Goal: Task Accomplishment & Management: Manage account settings

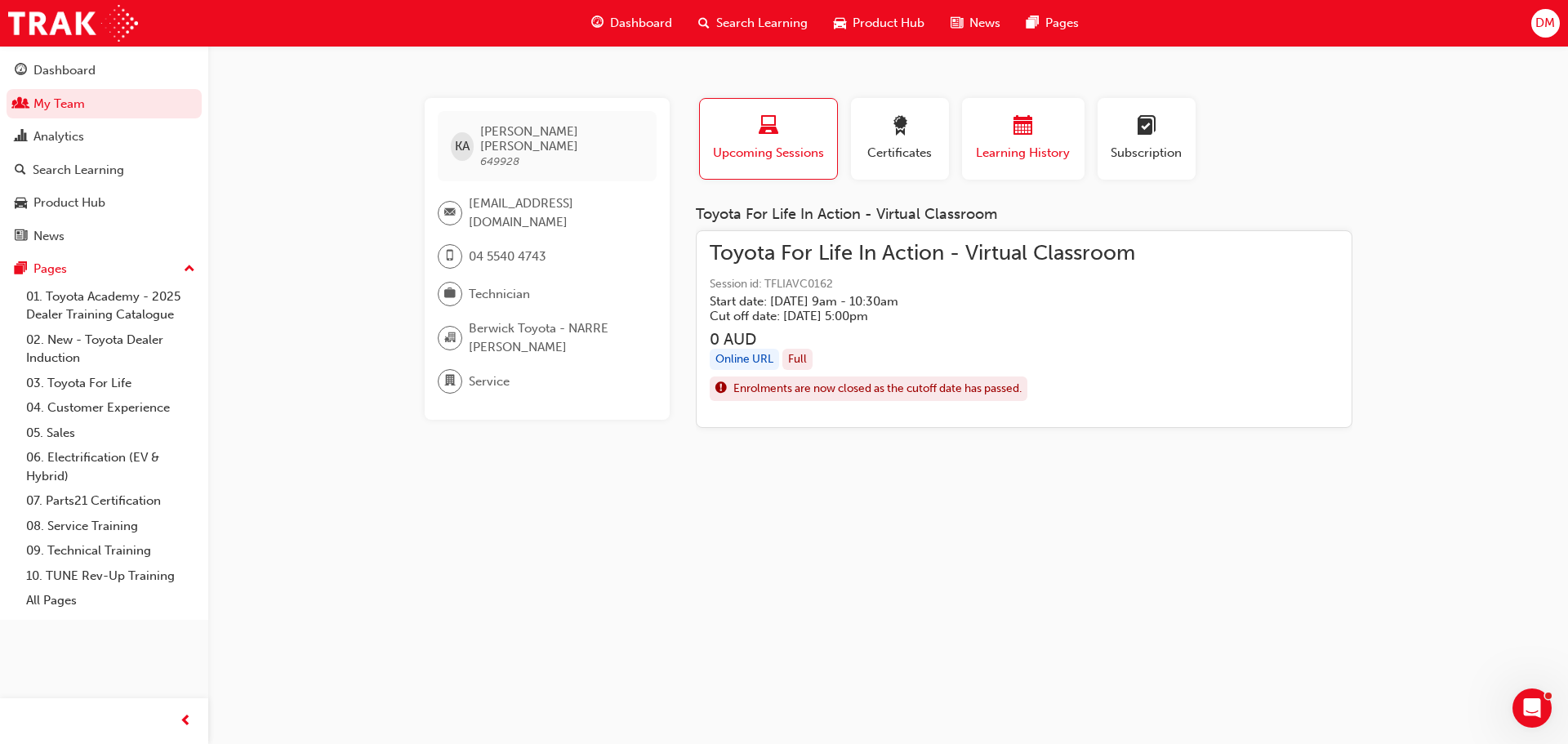
click at [994, 140] on div "Learning History" at bounding box center [1023, 139] width 98 height 47
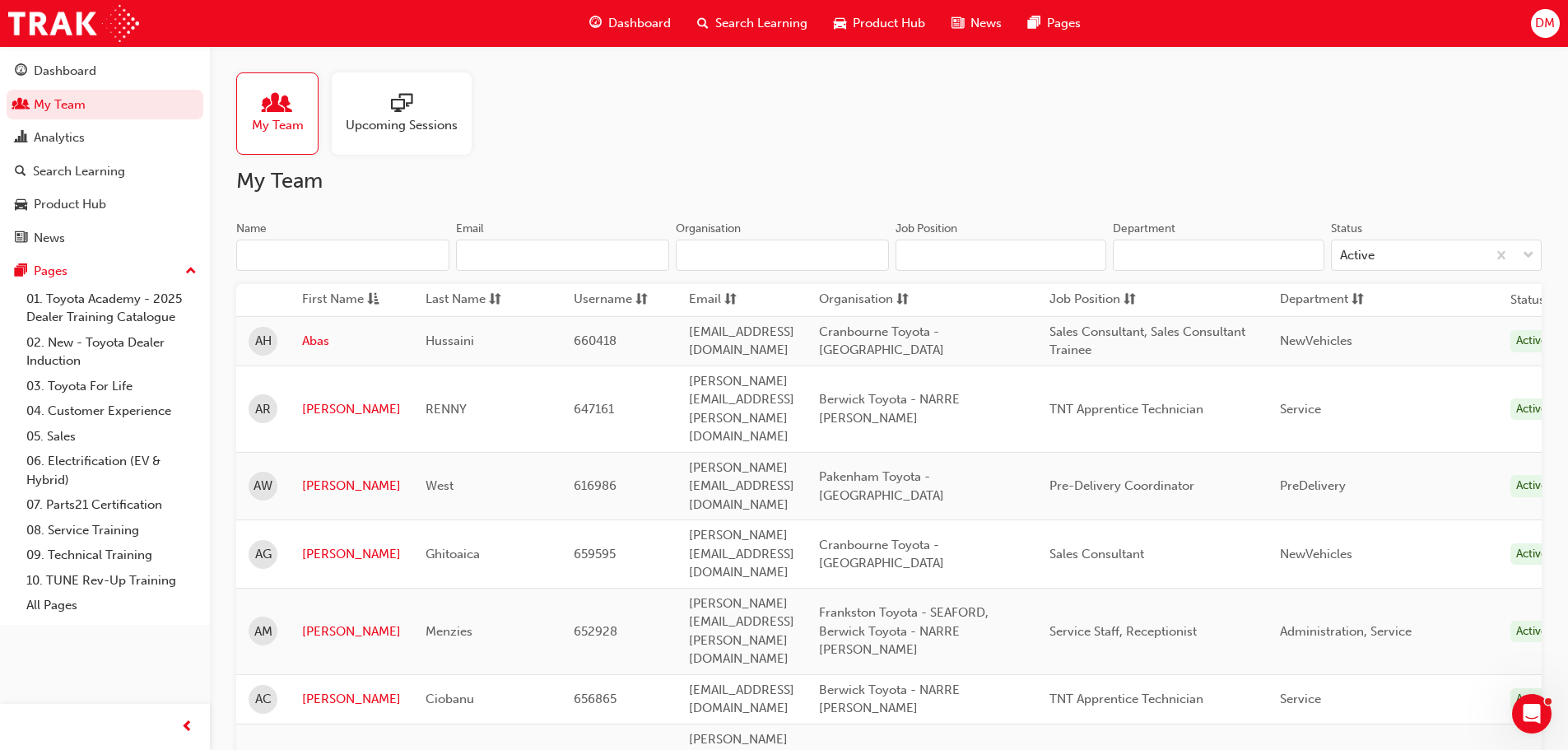
click at [267, 262] on input "Name" at bounding box center [343, 255] width 214 height 31
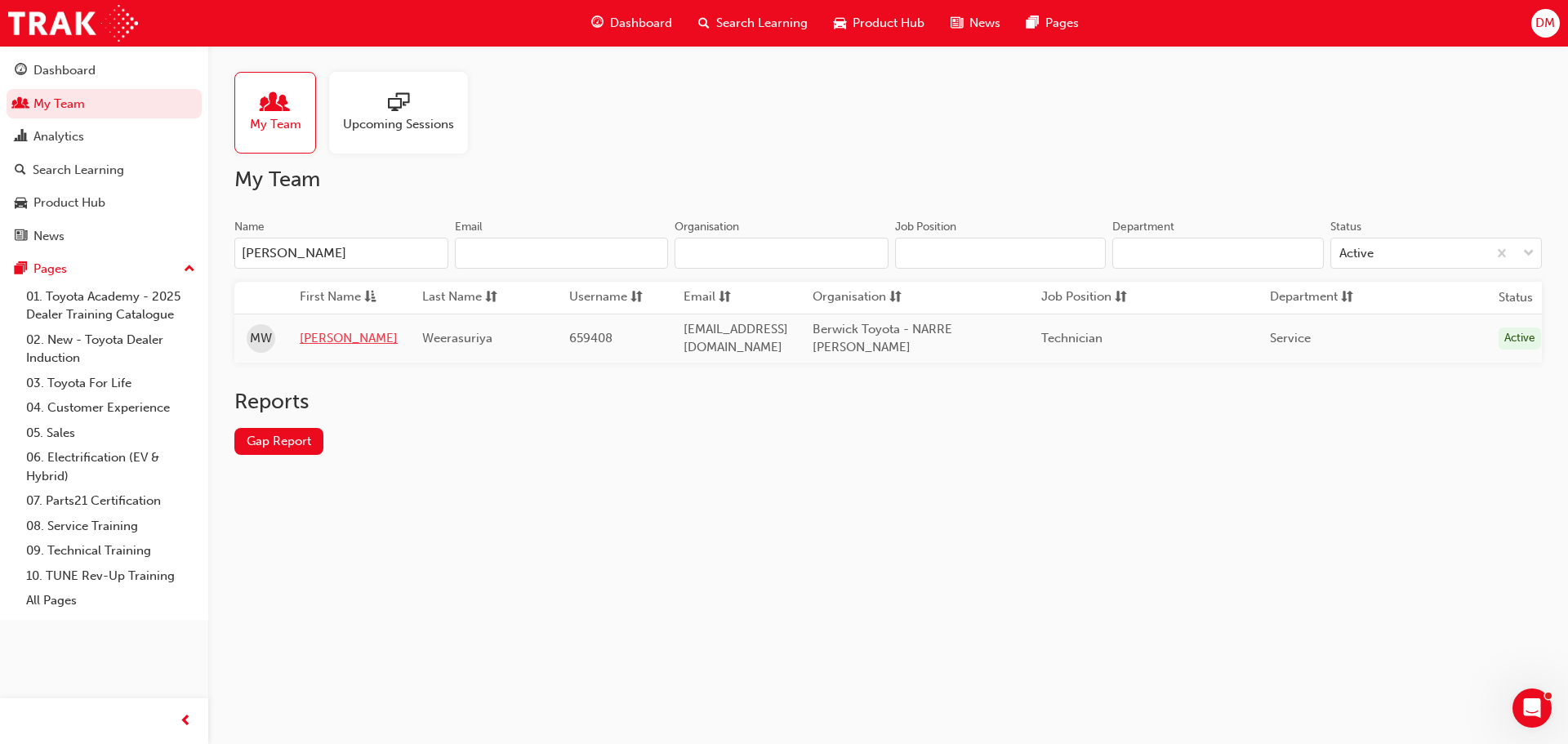
type input "[PERSON_NAME]"
click at [343, 332] on link "[PERSON_NAME]" at bounding box center [349, 339] width 98 height 18
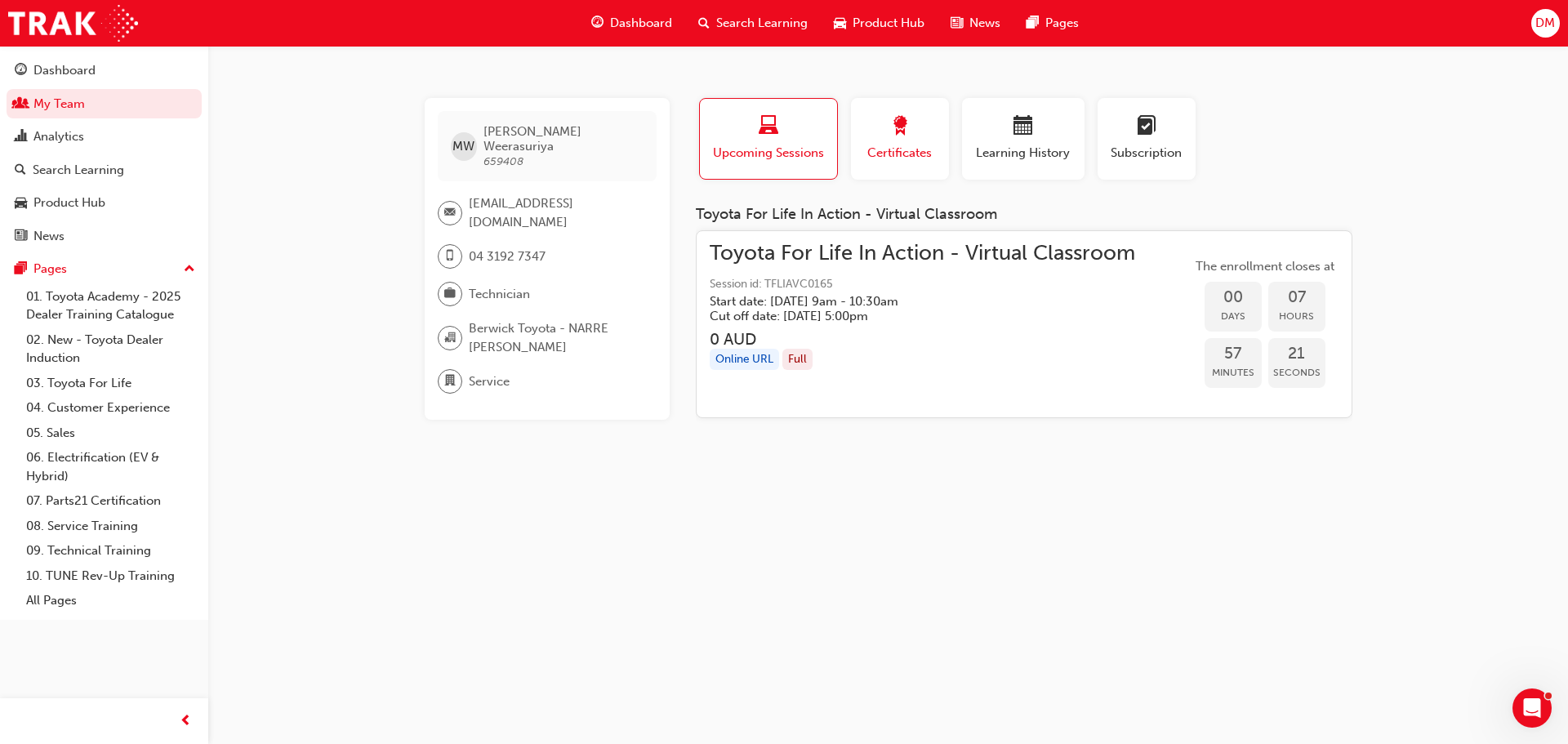
click at [913, 161] on span "Certificates" at bounding box center [900, 153] width 73 height 18
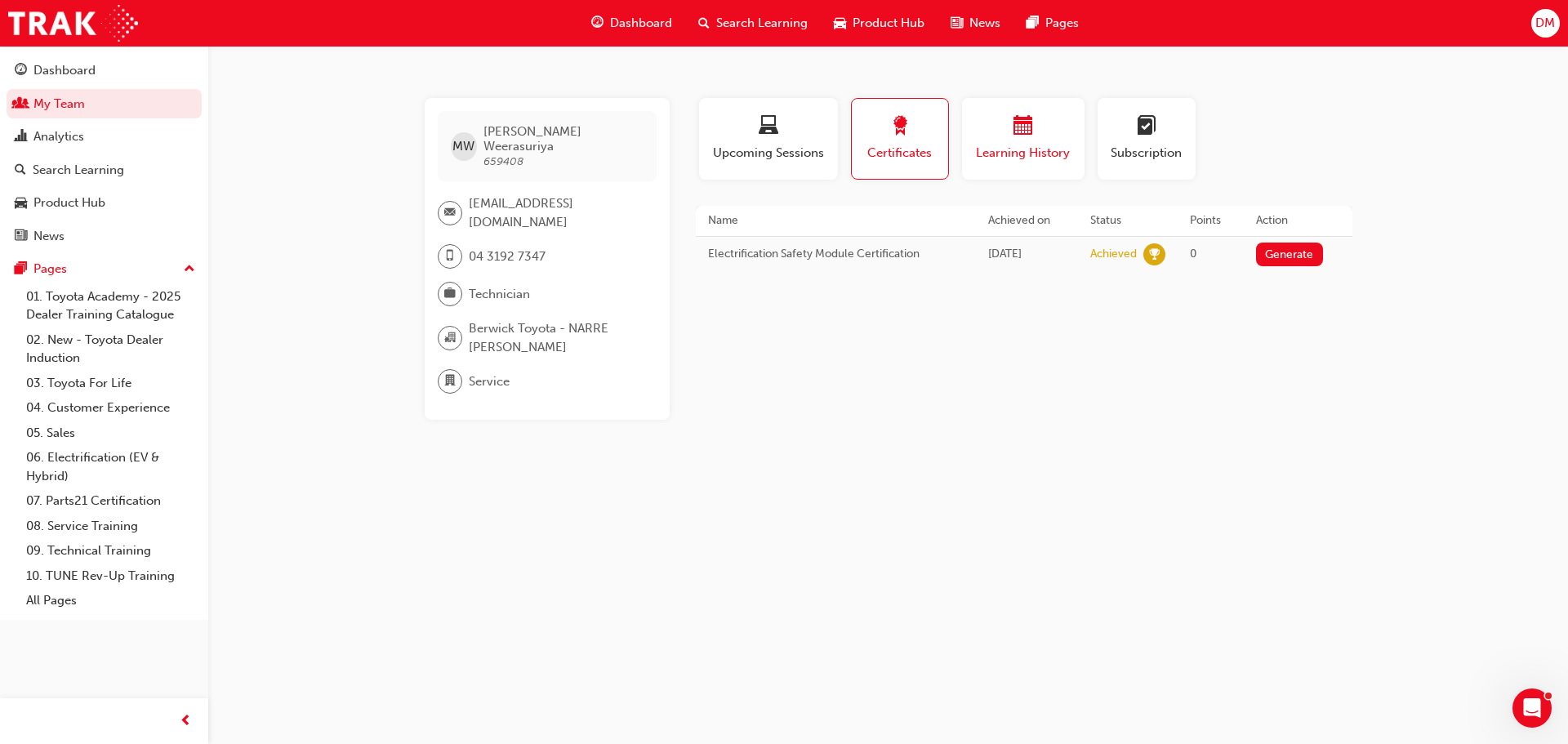
click at [1022, 159] on span "Learning History" at bounding box center [1023, 153] width 98 height 18
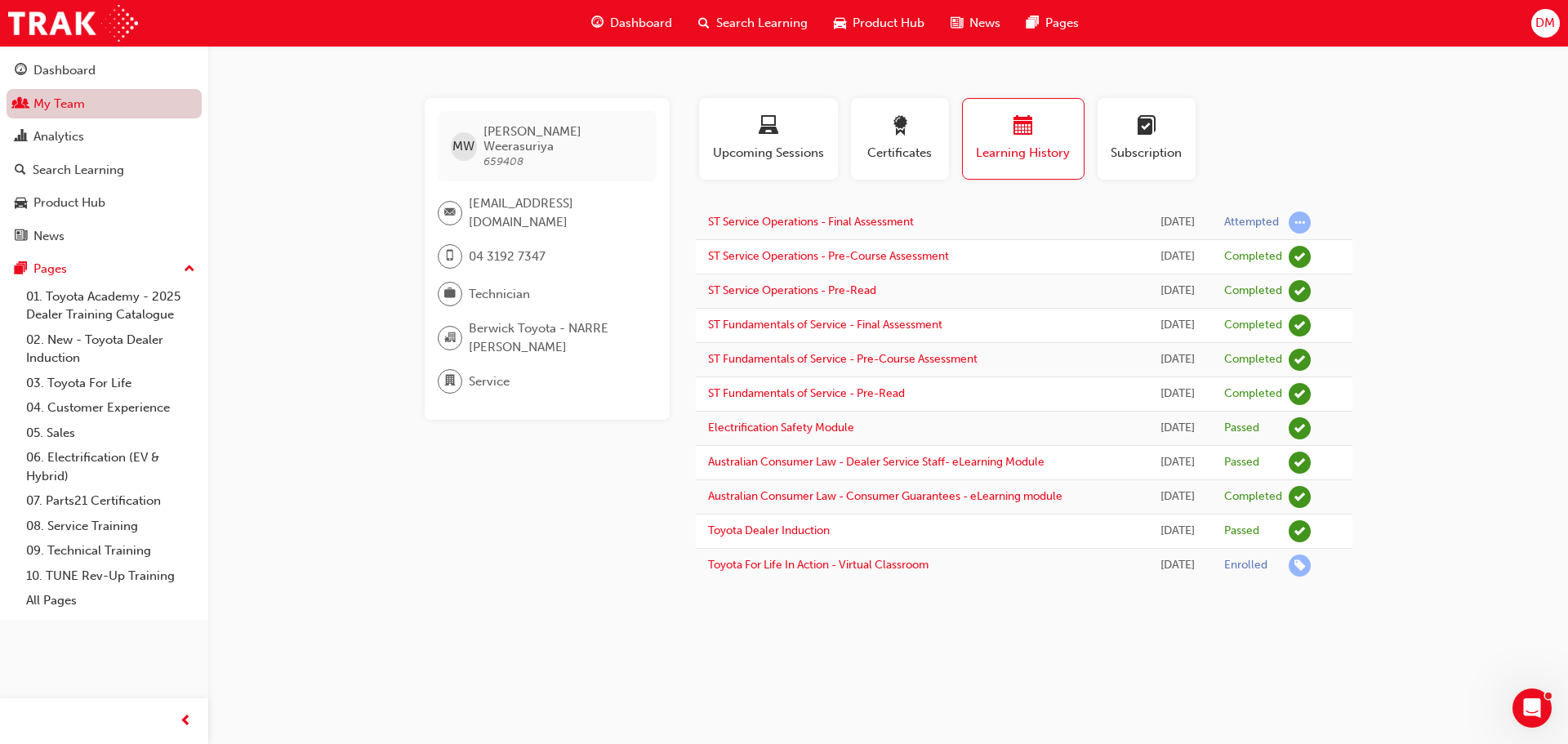
click at [66, 106] on link "My Team" at bounding box center [104, 104] width 195 height 30
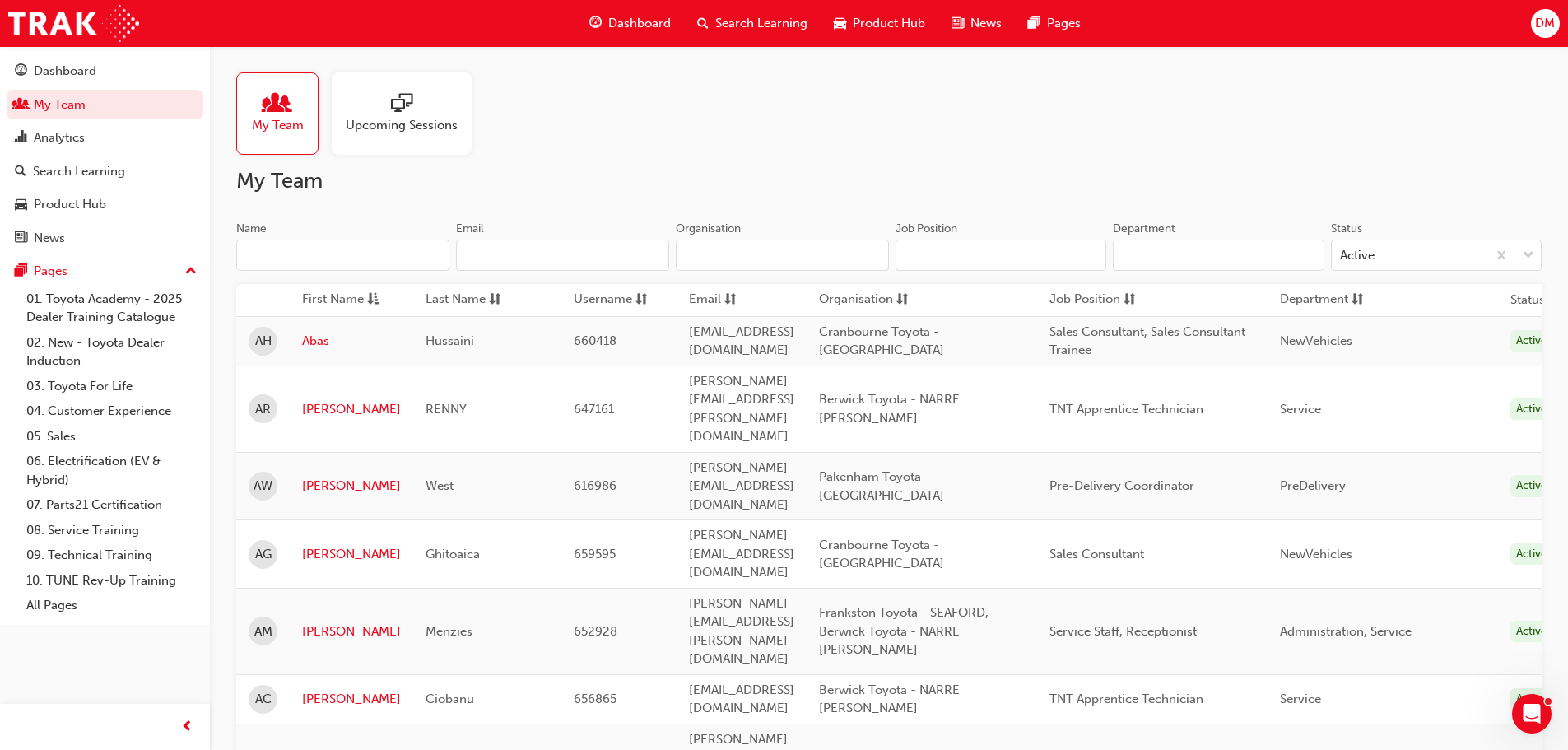
click at [276, 255] on input "Name" at bounding box center [343, 255] width 214 height 31
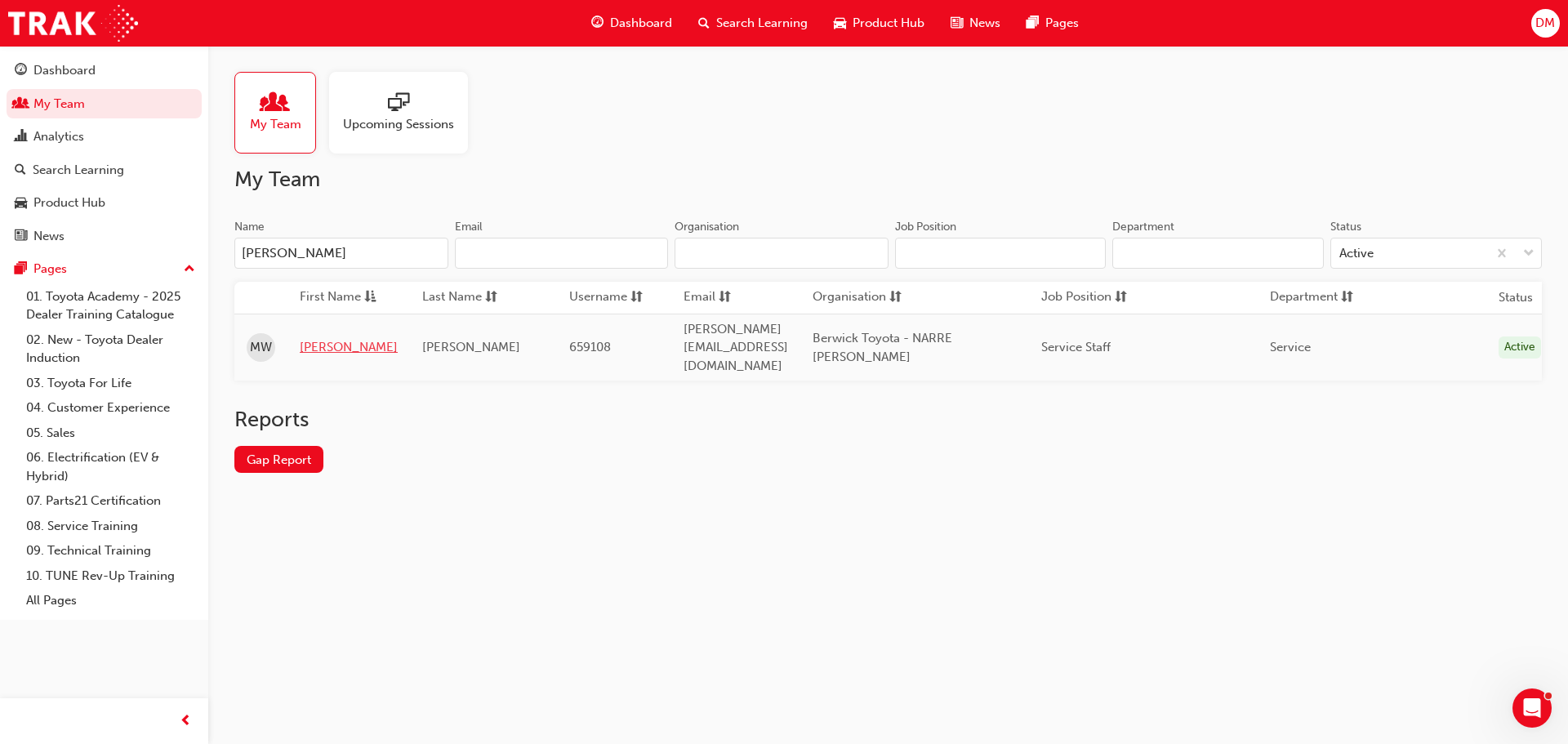
type input "[PERSON_NAME]"
click at [326, 339] on link "[PERSON_NAME]" at bounding box center [349, 348] width 98 height 18
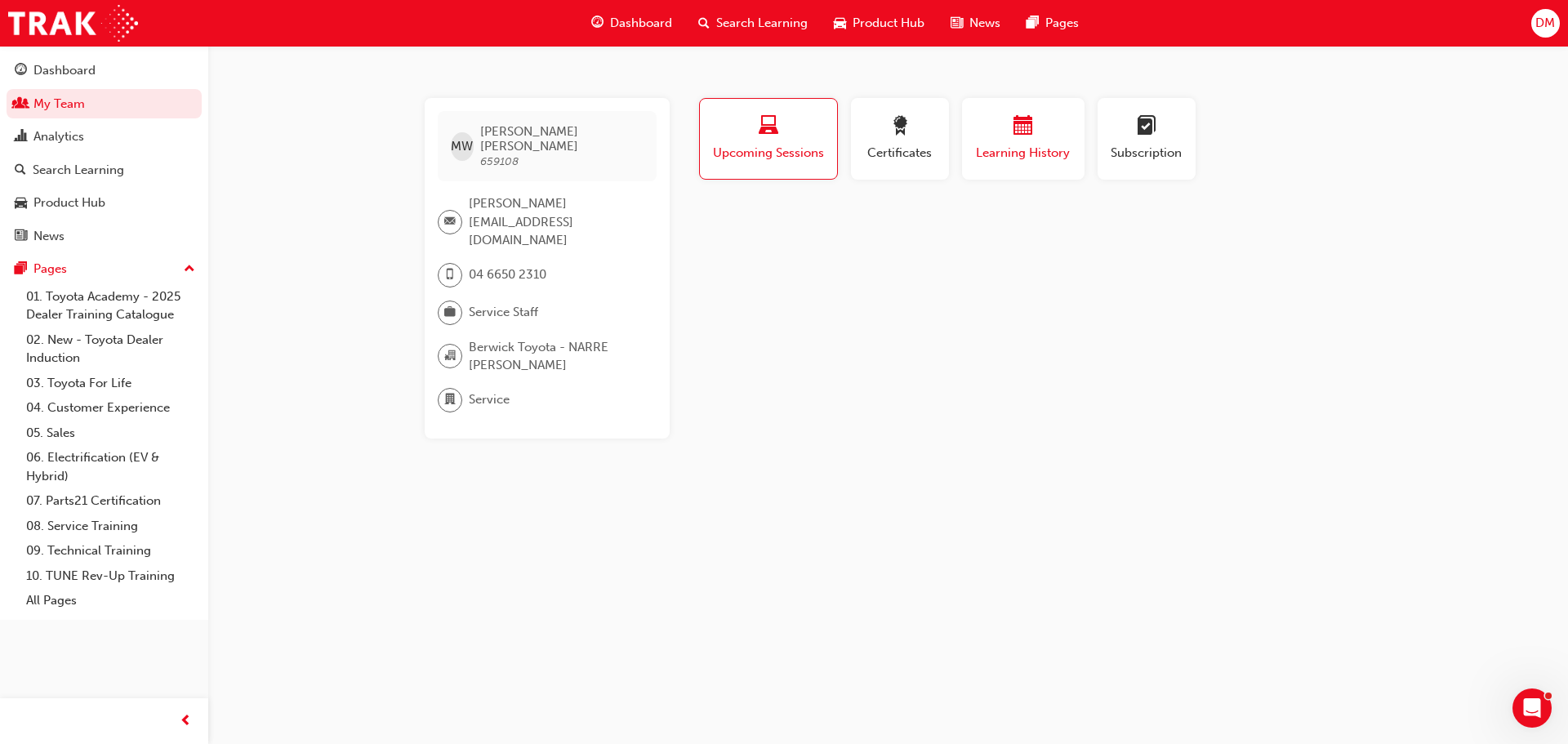
click at [1030, 152] on span "Learning History" at bounding box center [1023, 153] width 98 height 18
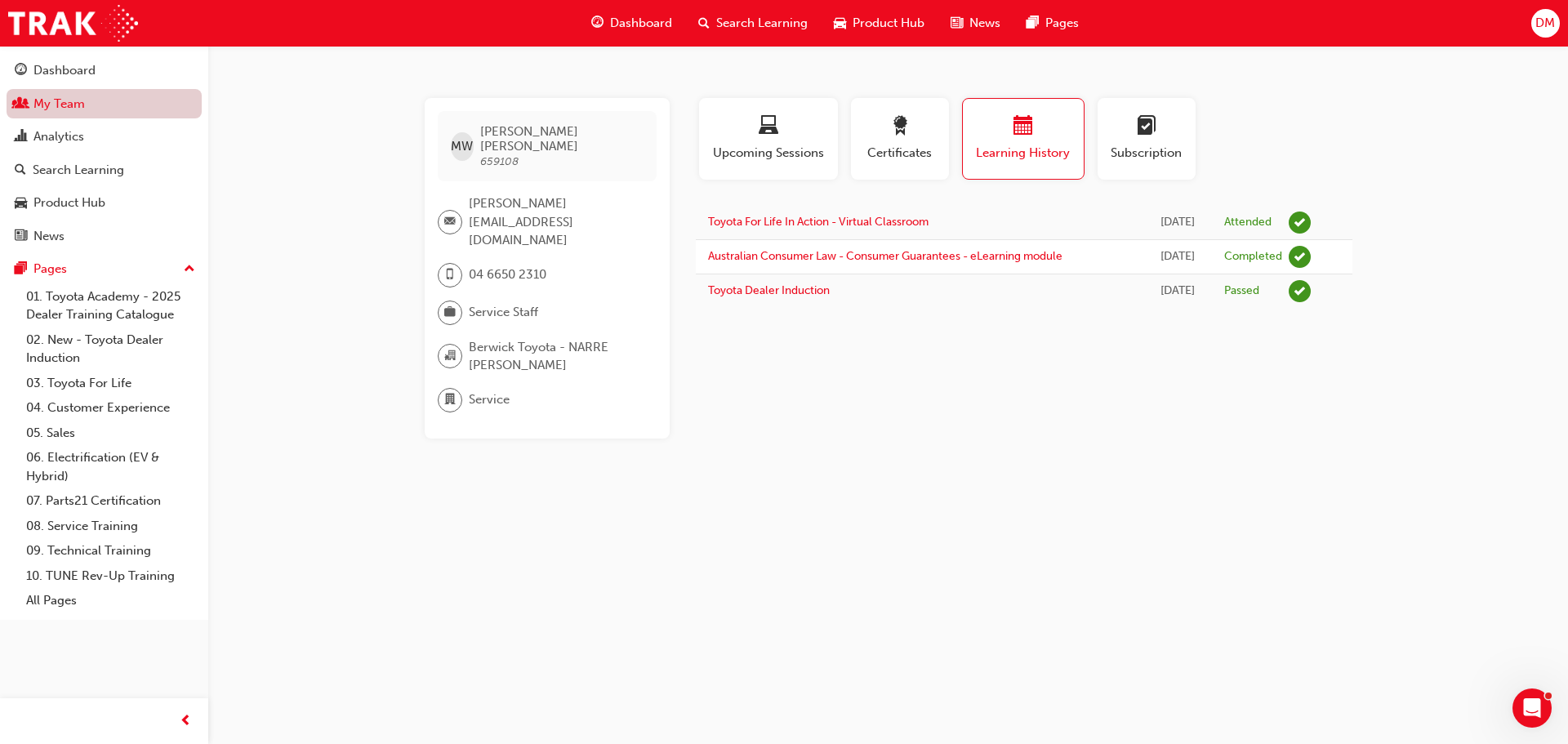
drag, startPoint x: 62, startPoint y: 105, endPoint x: 74, endPoint y: 101, distance: 12.6
click at [62, 105] on link "My Team" at bounding box center [104, 104] width 195 height 30
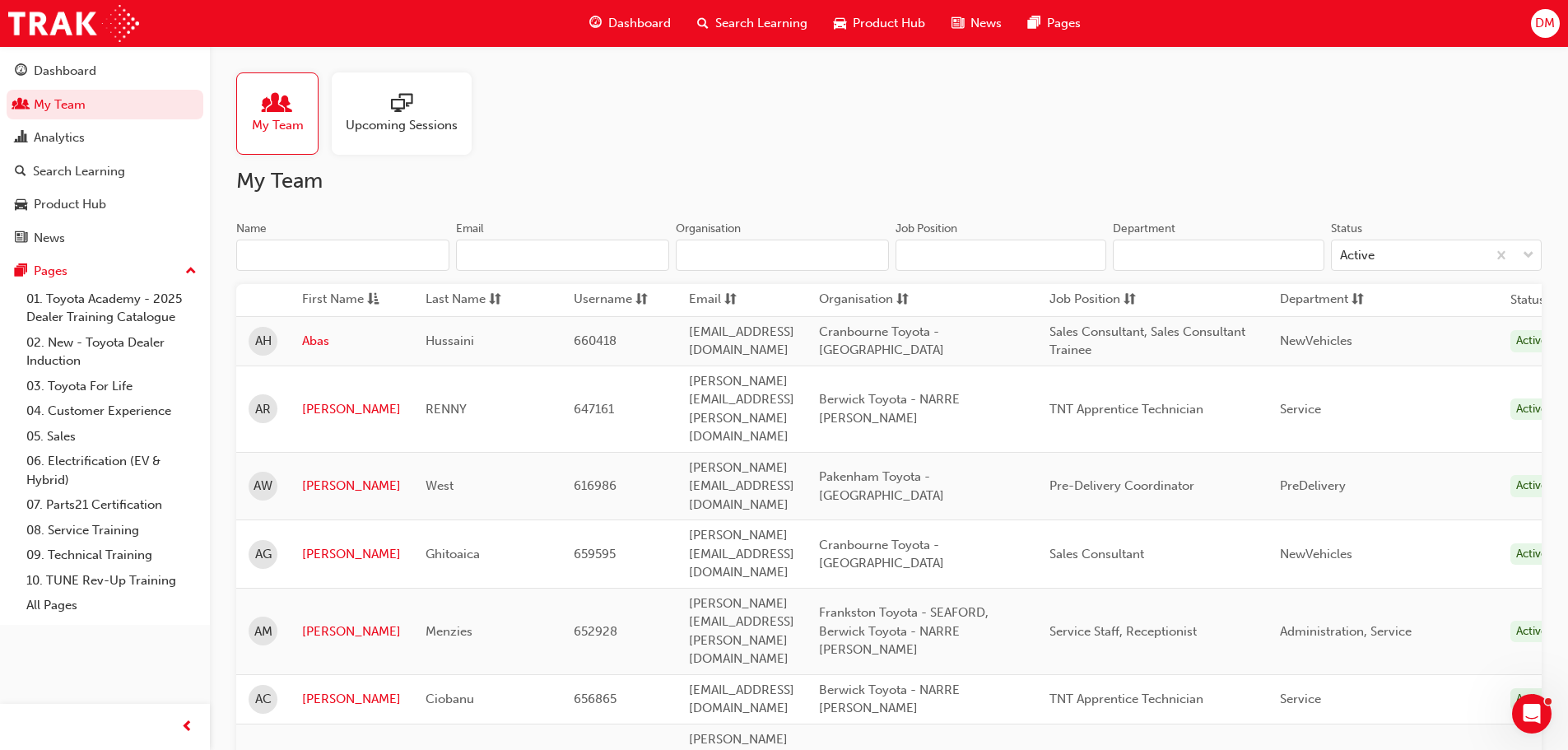
click at [297, 257] on input "Name" at bounding box center [343, 255] width 214 height 31
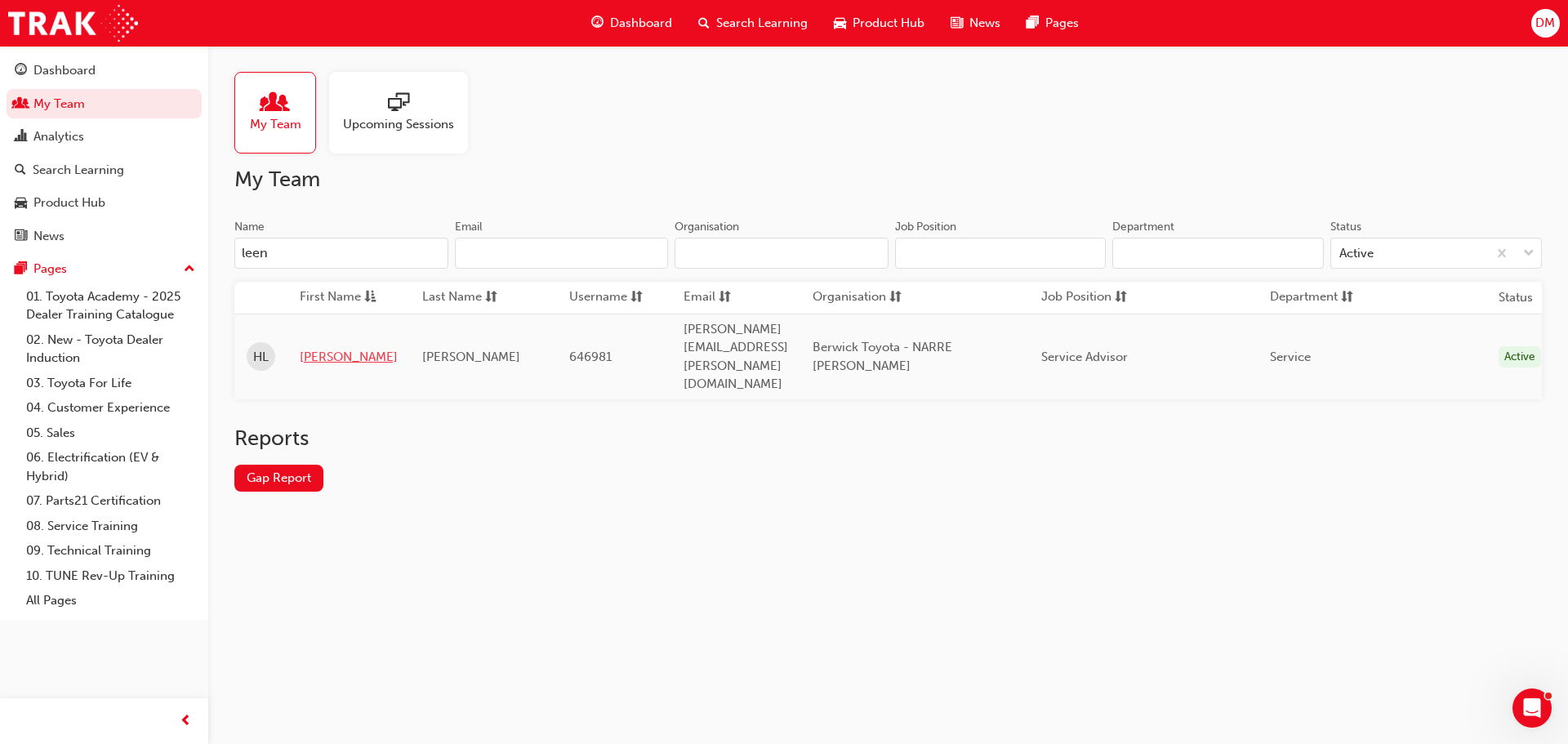
type input "leen"
click at [310, 348] on link "[PERSON_NAME]" at bounding box center [349, 357] width 98 height 18
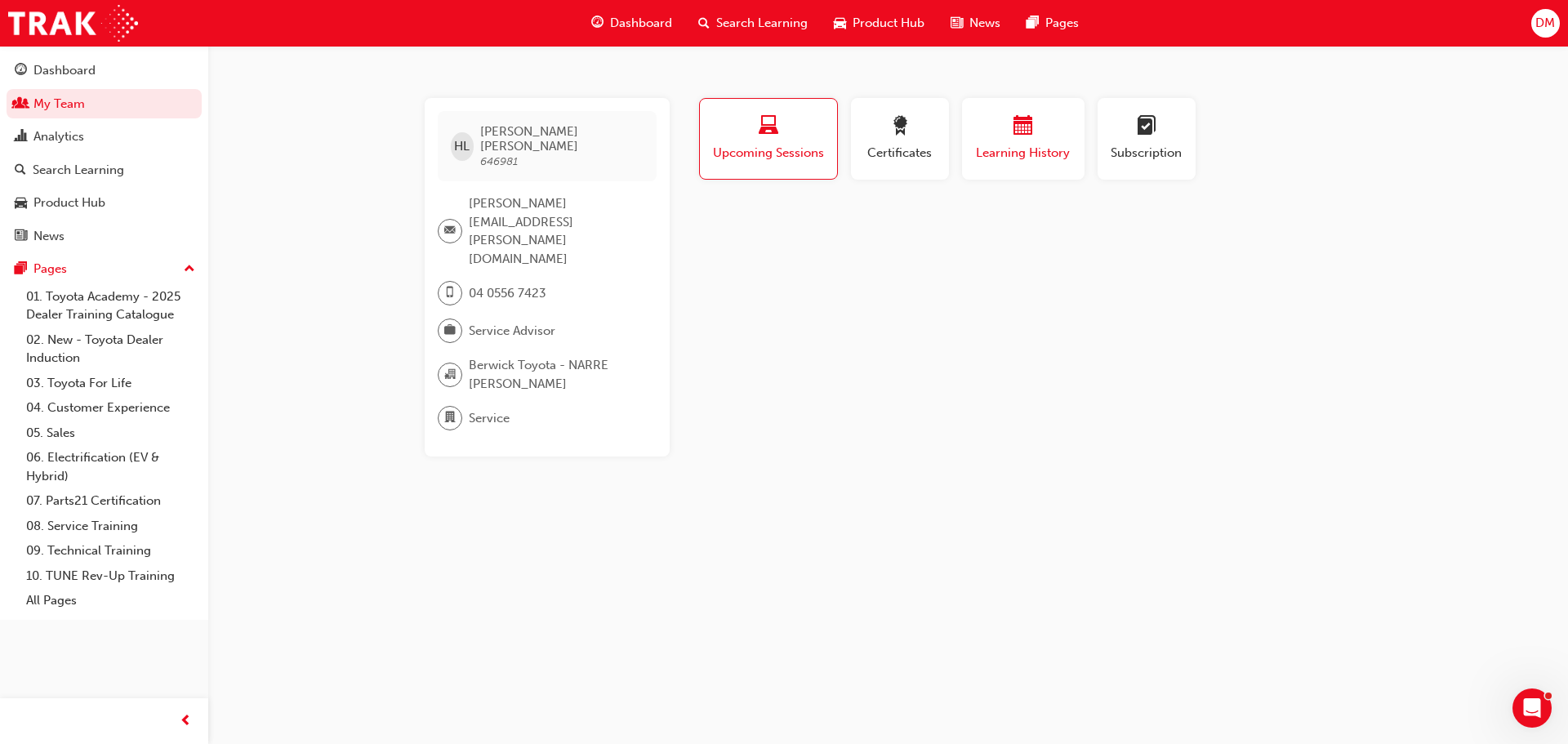
click at [1009, 154] on span "Learning History" at bounding box center [1023, 153] width 98 height 18
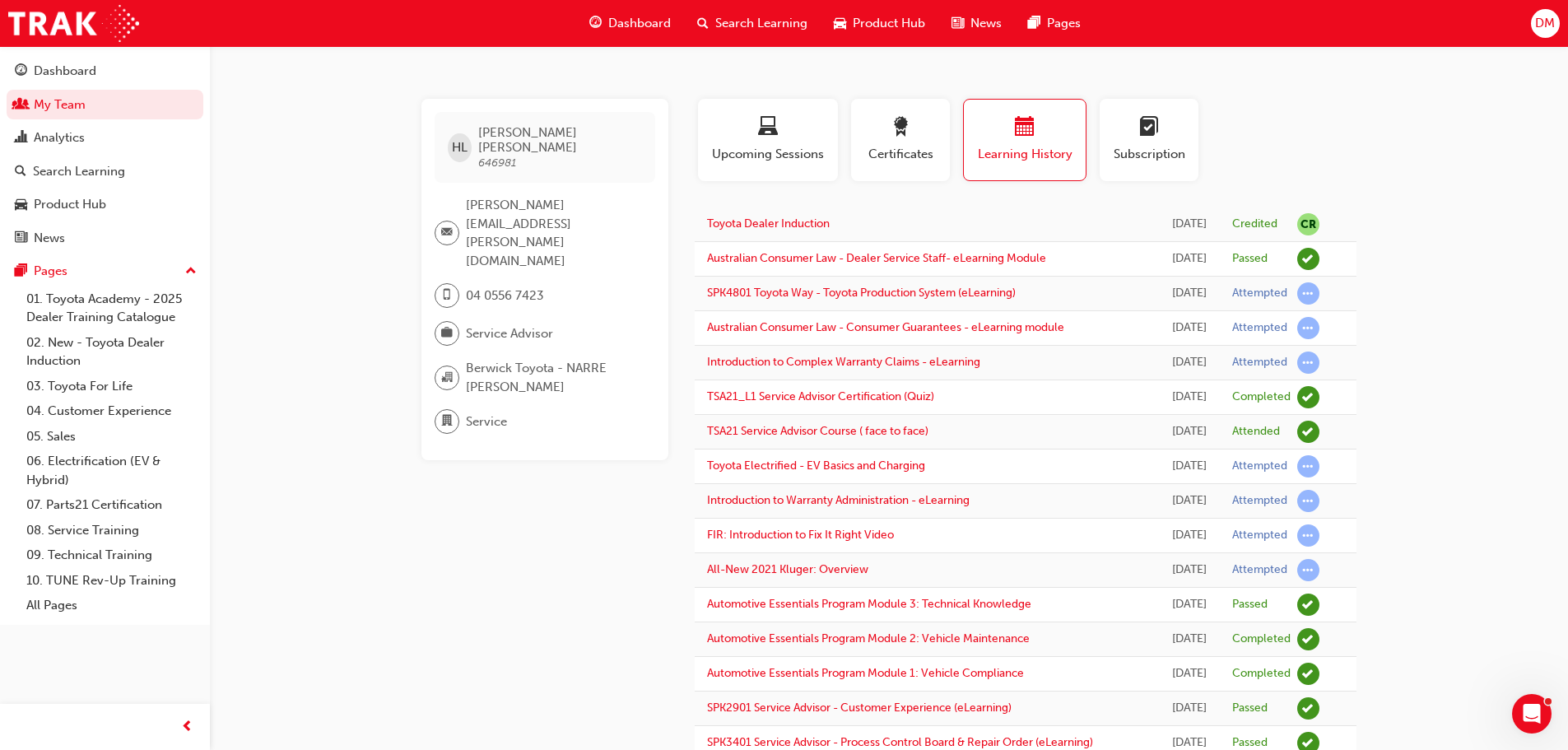
drag, startPoint x: 120, startPoint y: 174, endPoint x: 207, endPoint y: 179, distance: 87.1
click at [119, 174] on div "Search Learning" at bounding box center [80, 171] width 92 height 18
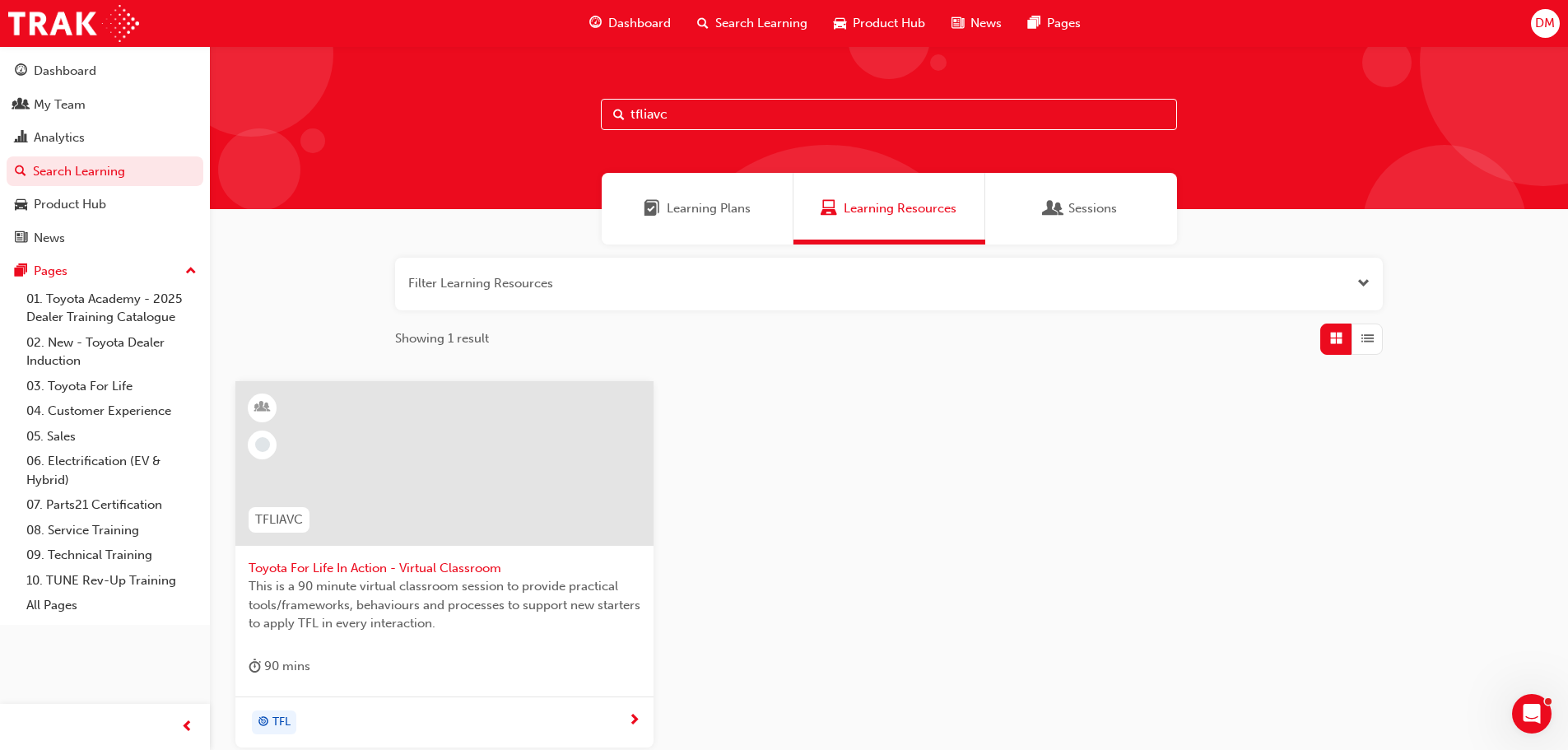
click at [390, 570] on span "Toyota For Life In Action - Virtual Classroom" at bounding box center [445, 569] width 392 height 18
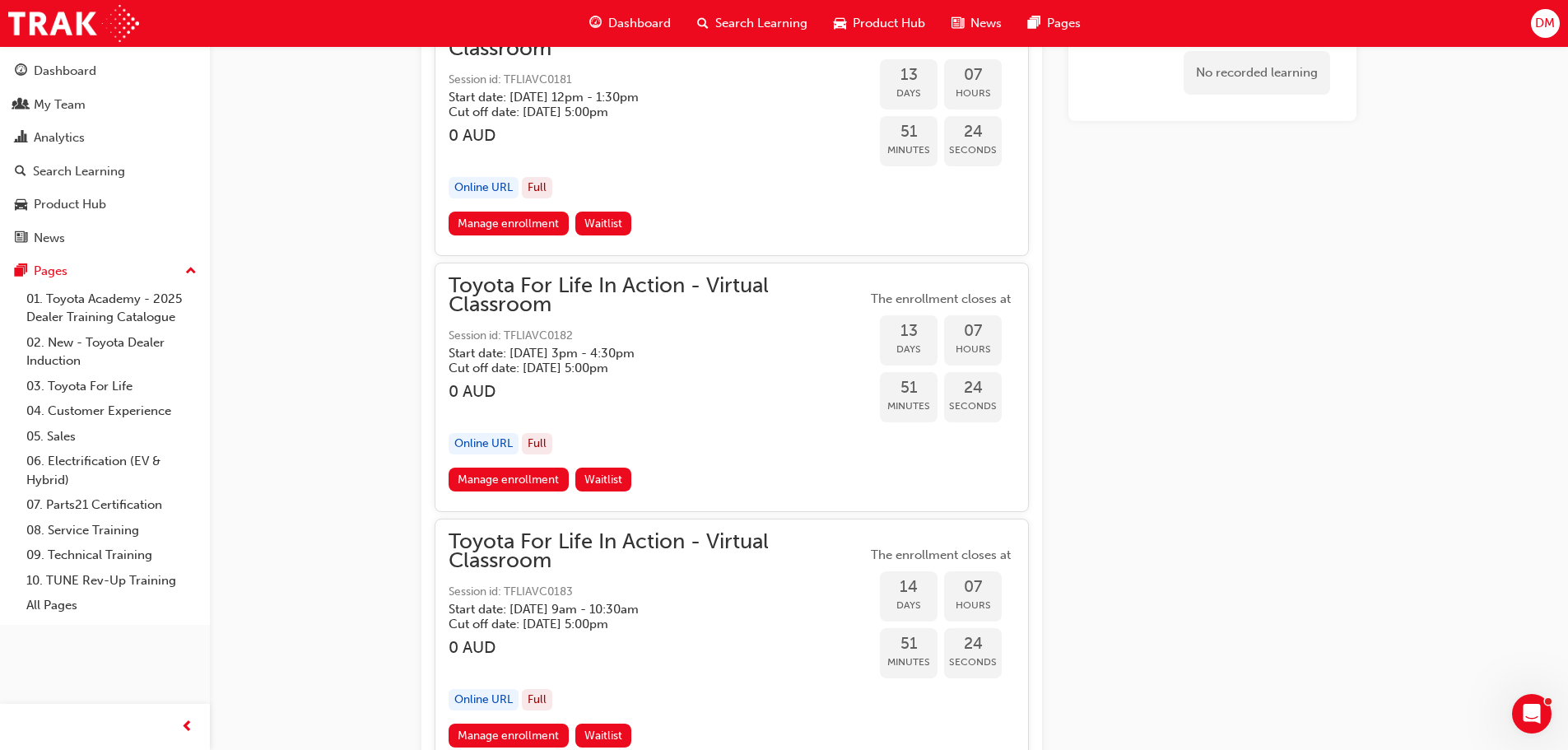
scroll to position [6245, 0]
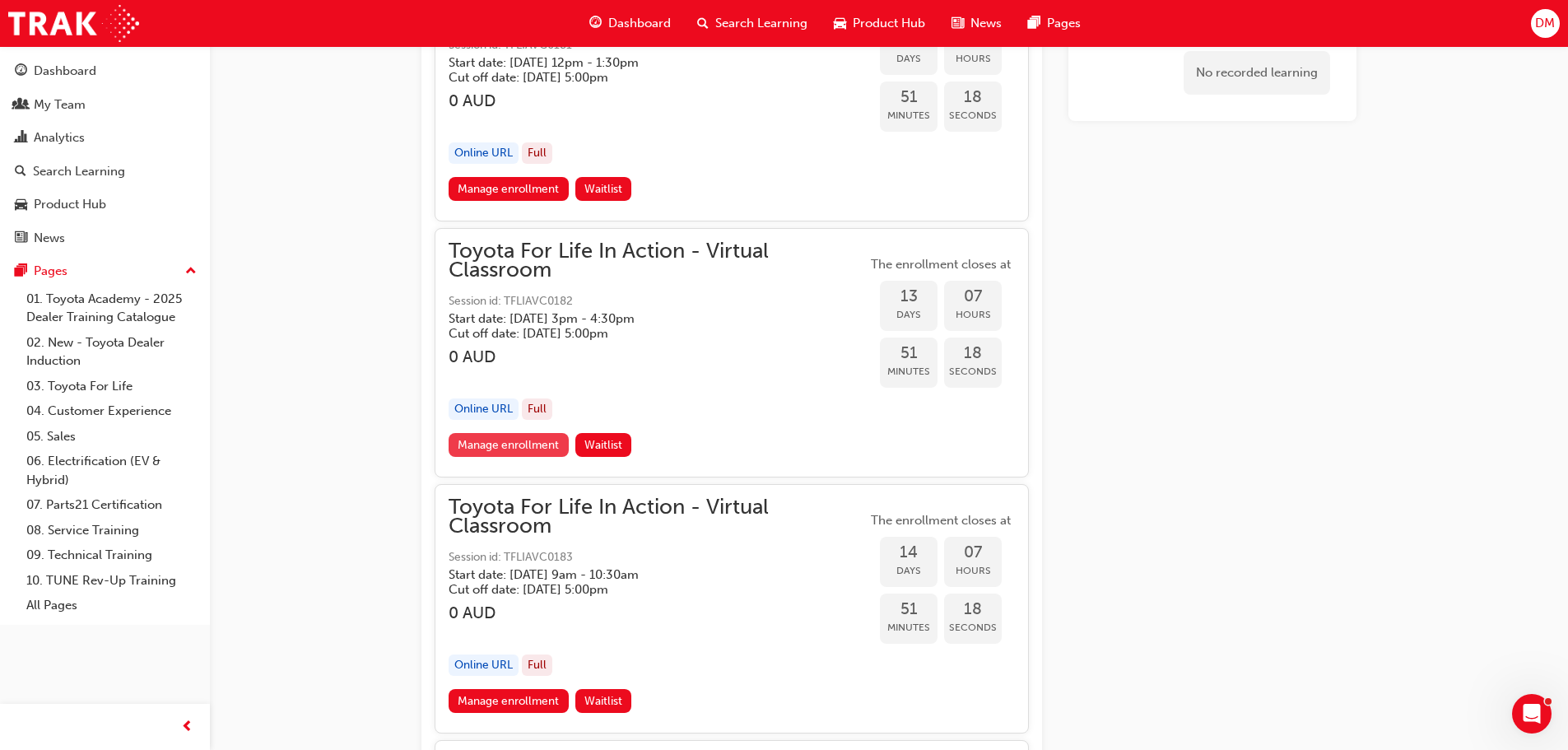
click at [501, 441] on link "Manage enrollment" at bounding box center [508, 445] width 120 height 24
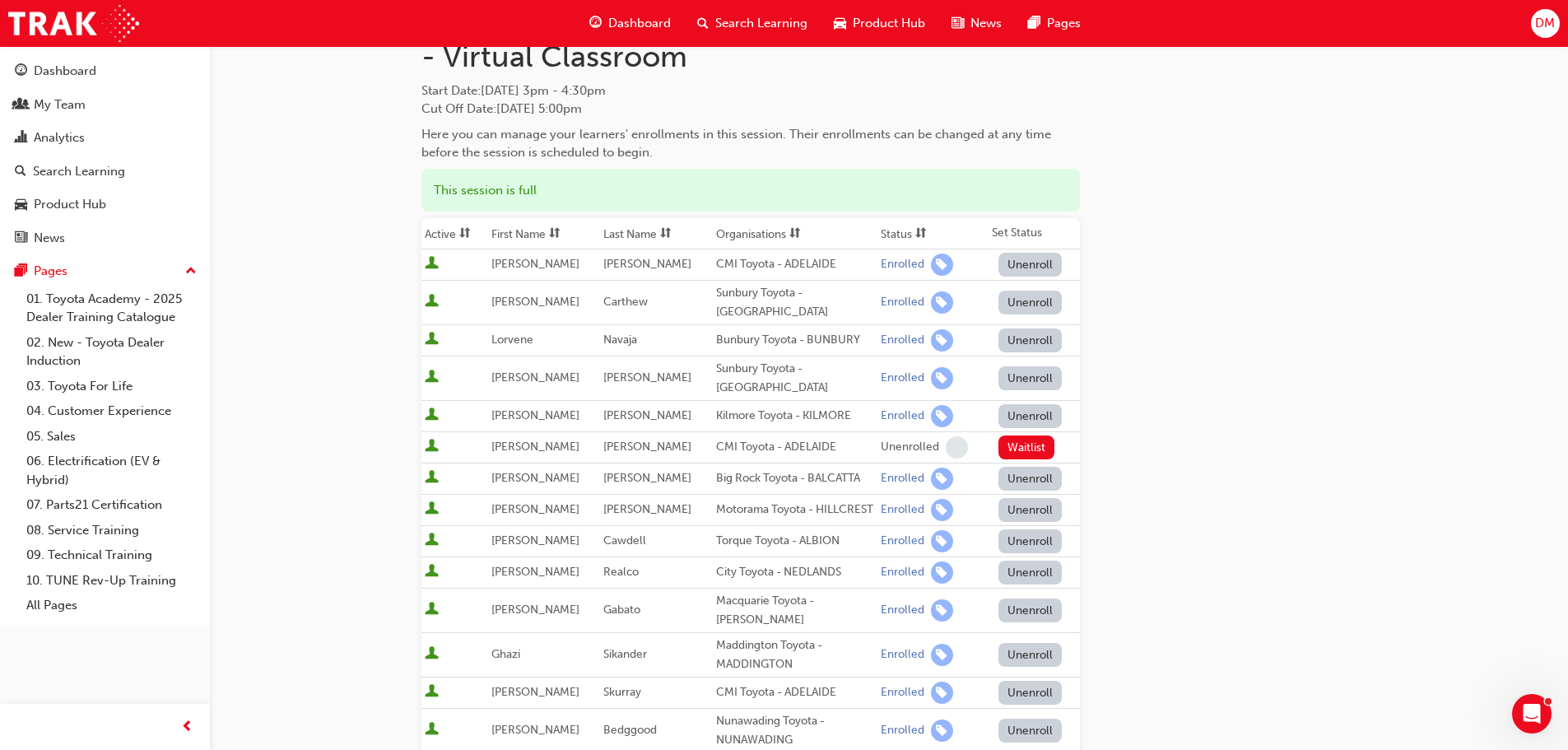
scroll to position [82, 0]
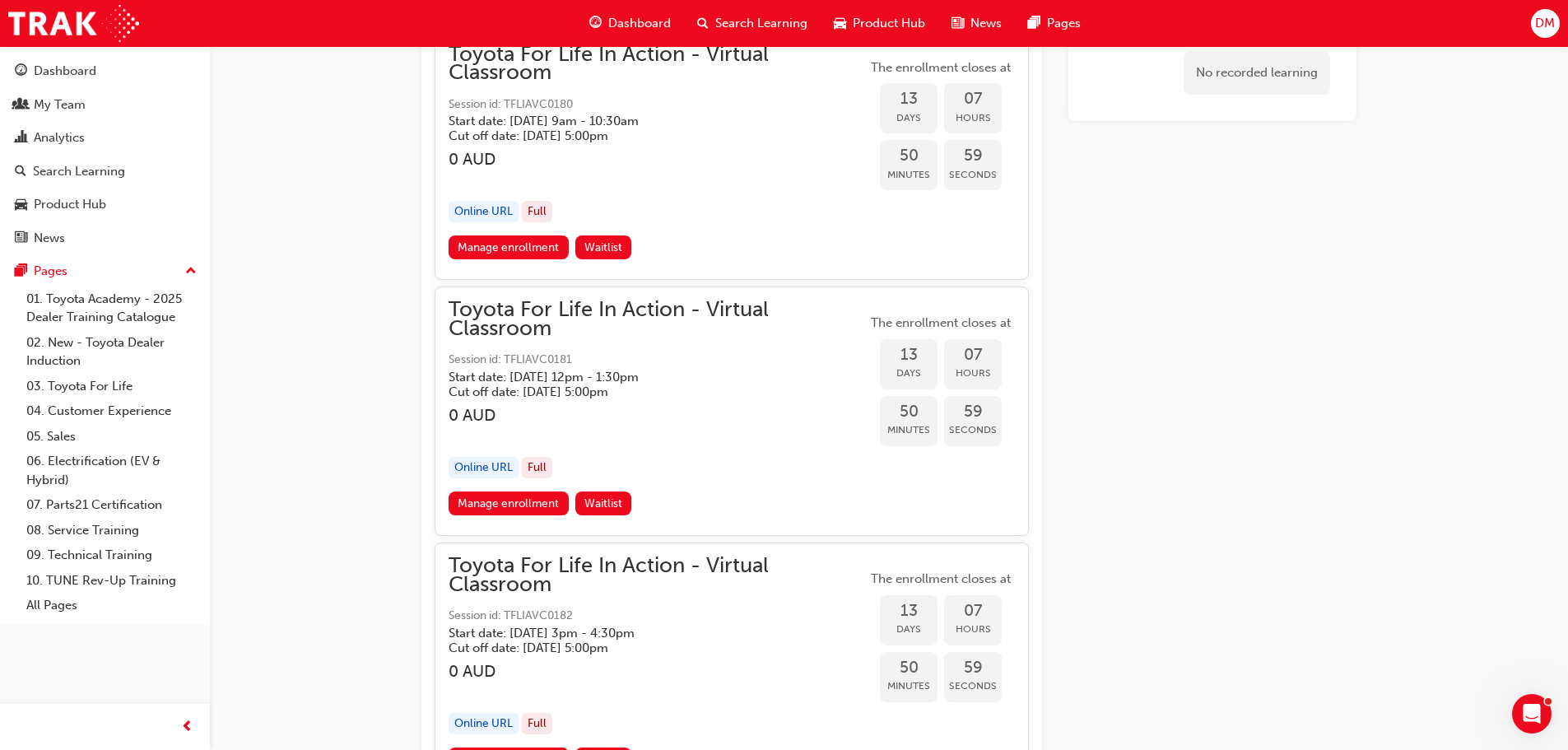
scroll to position [5916, 0]
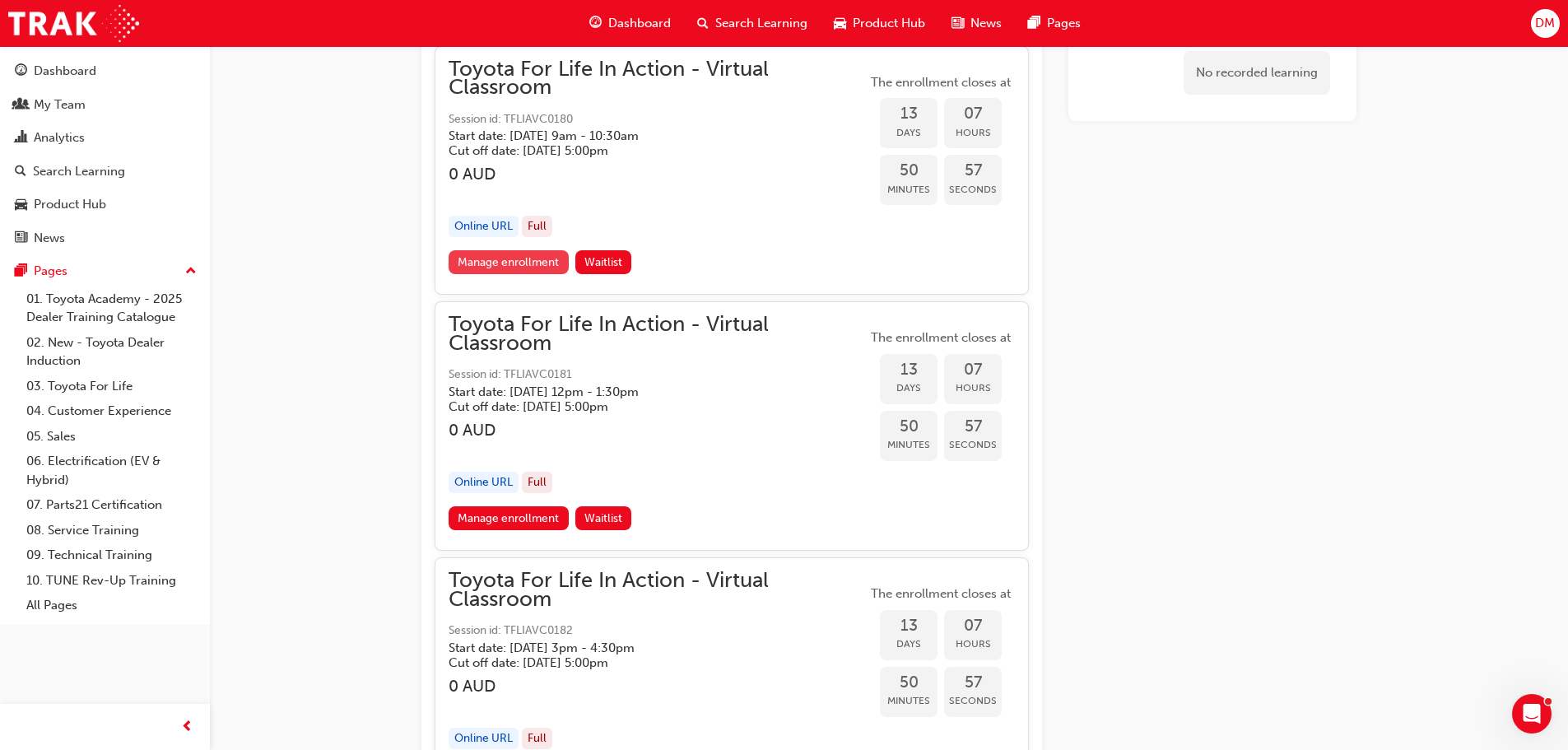
click at [502, 266] on link "Manage enrollment" at bounding box center [508, 263] width 120 height 24
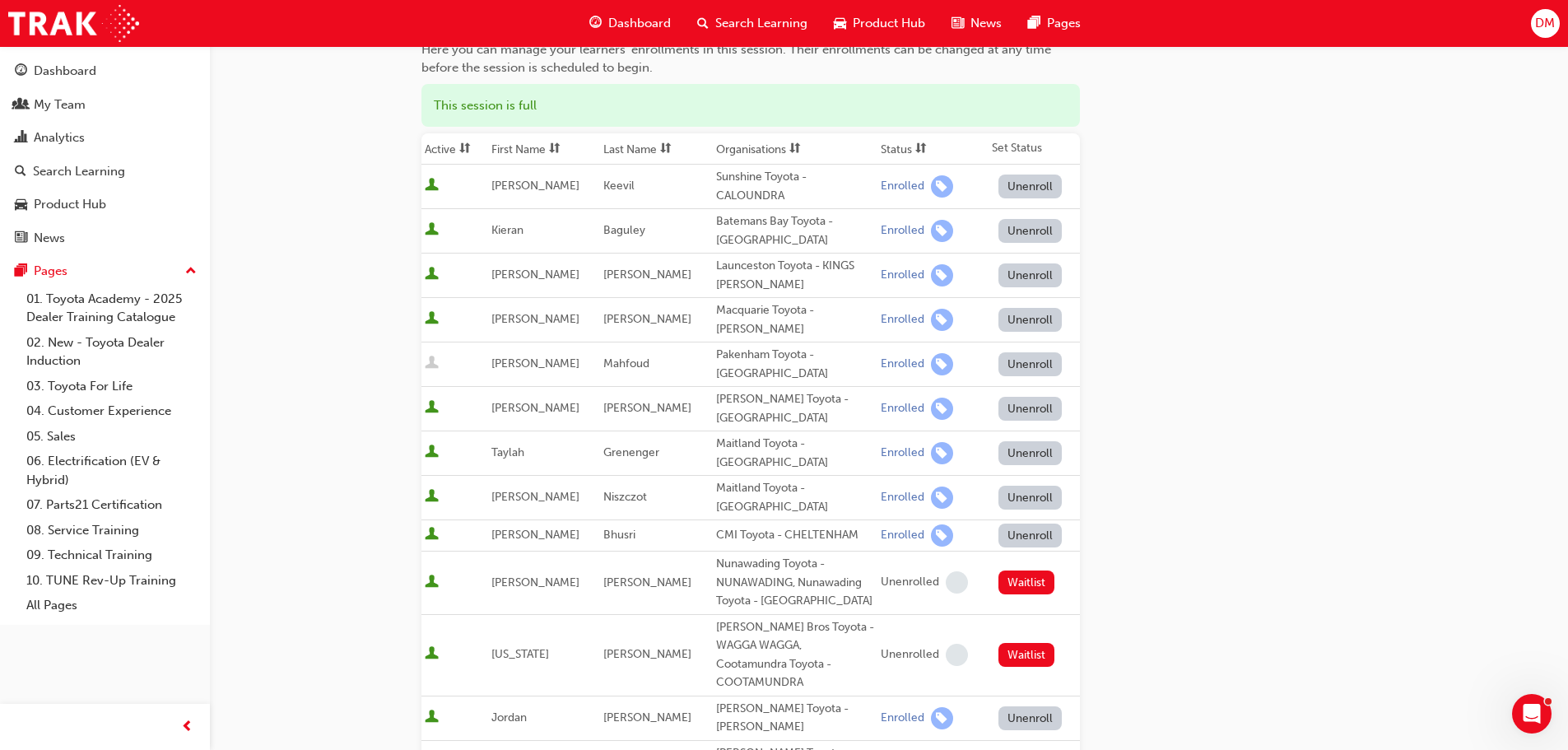
scroll to position [165, 0]
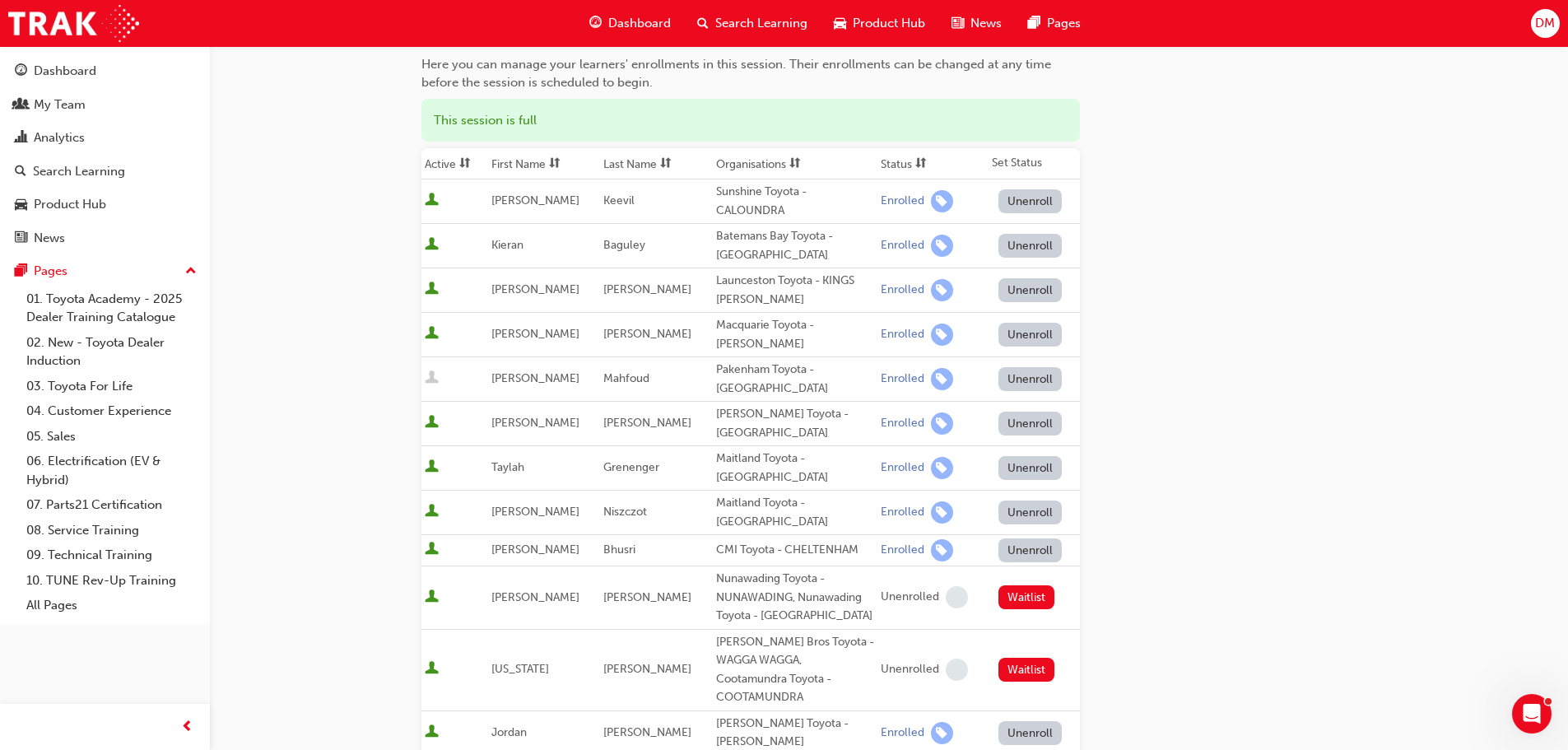
click at [1002, 367] on button "Unenroll" at bounding box center [1030, 379] width 64 height 24
